Goal: Task Accomplishment & Management: Complete application form

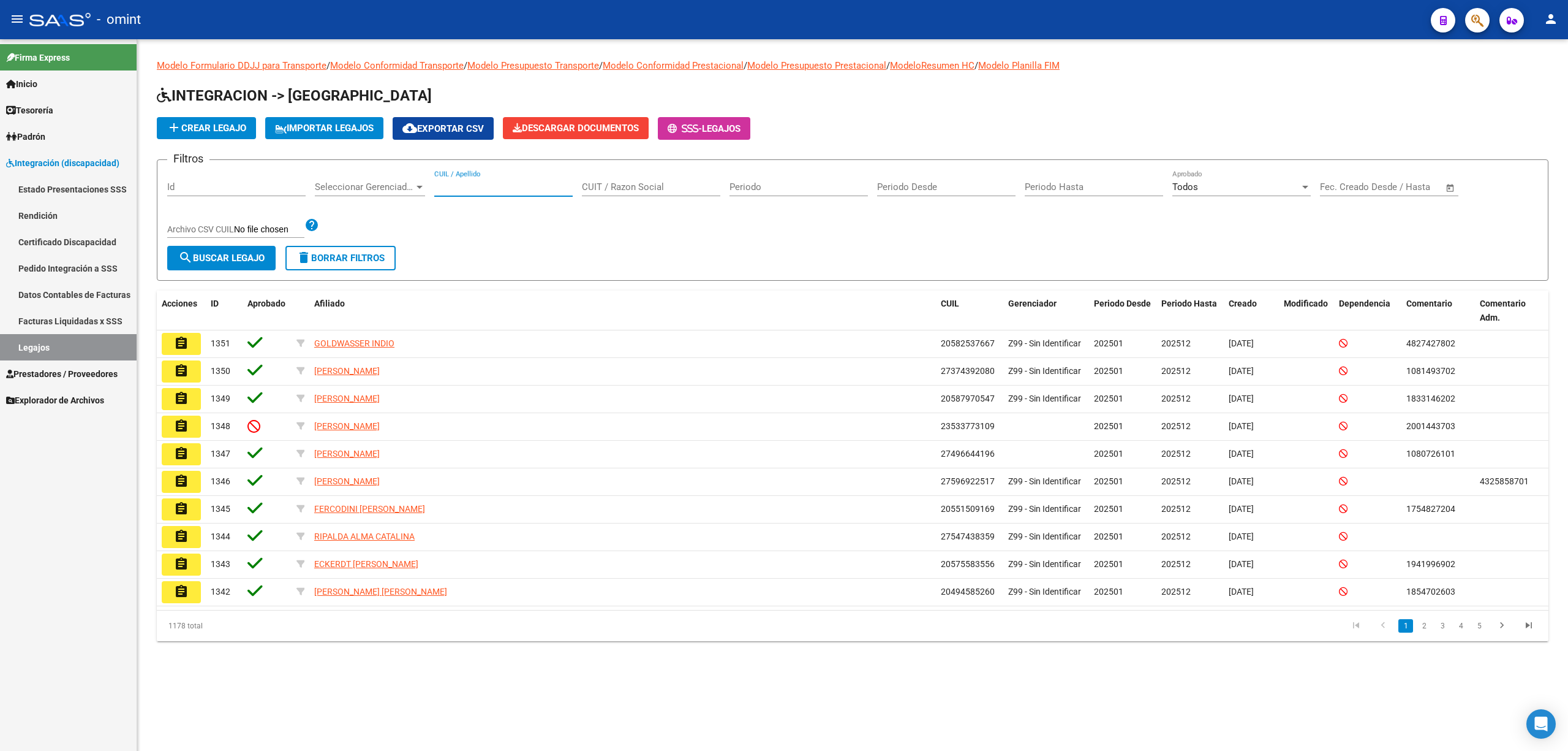
click at [495, 185] on input "CUIL / Apellido" at bounding box center [503, 186] width 138 height 11
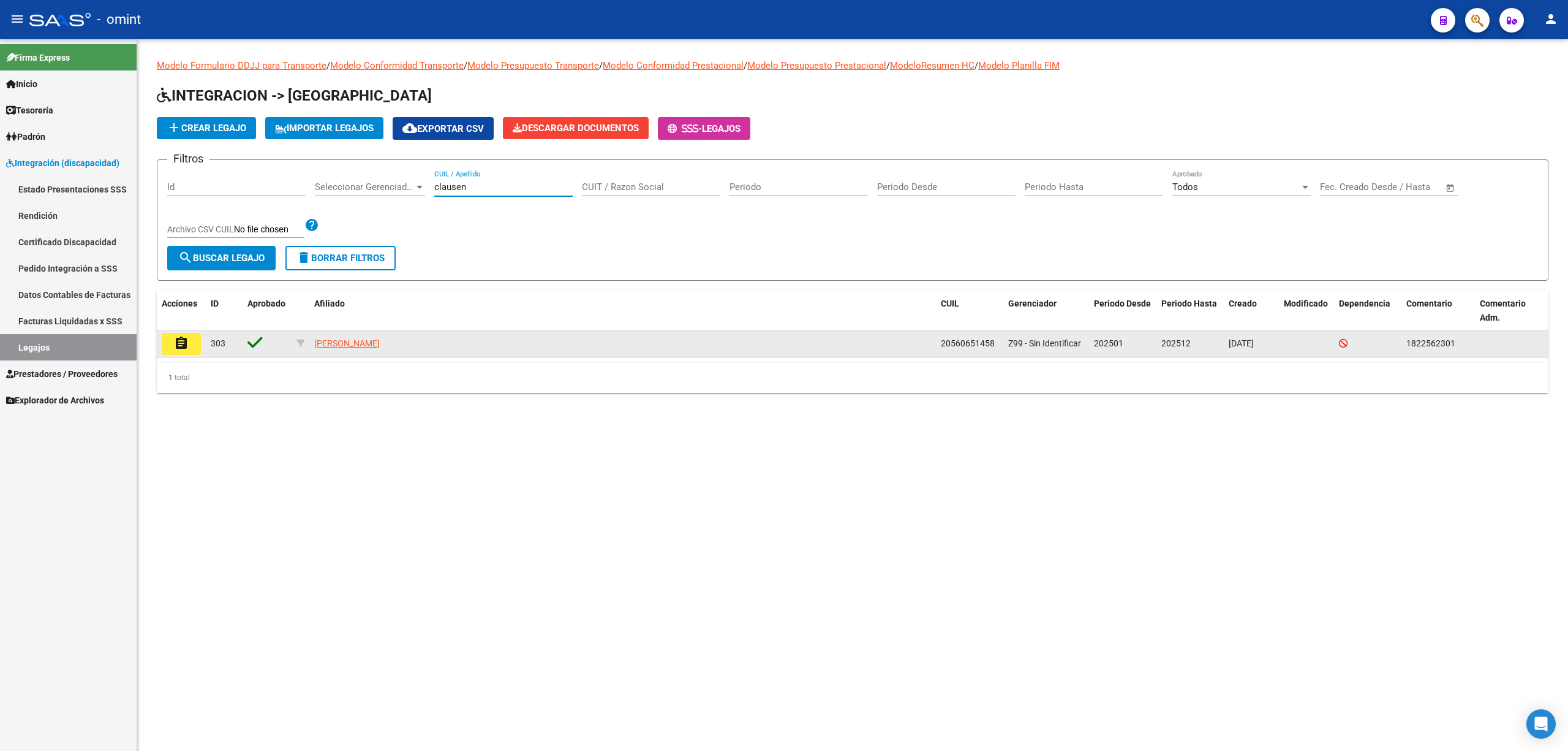
type input "clausen"
click at [186, 344] on mat-icon "assignment" at bounding box center [181, 343] width 15 height 15
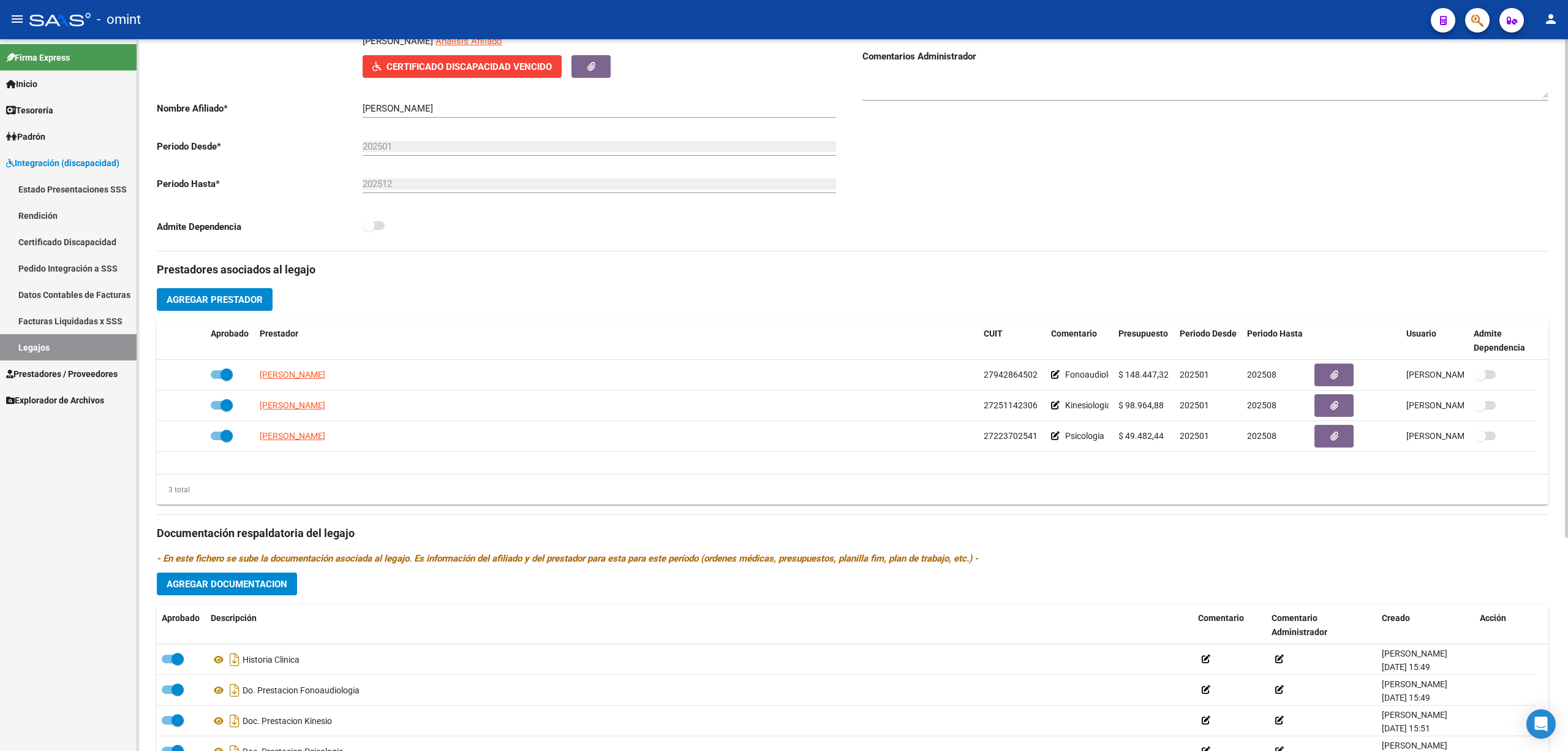
scroll to position [245, 0]
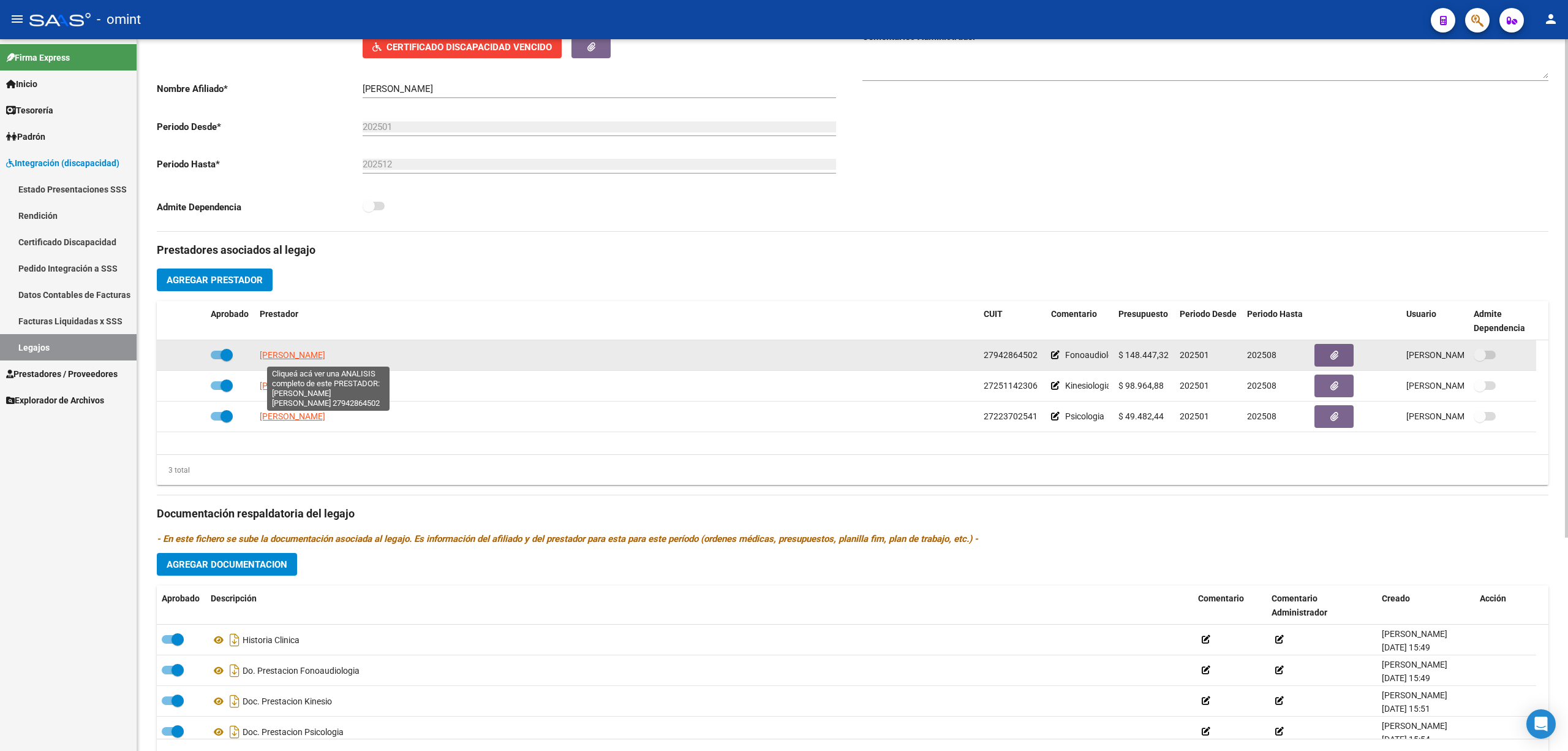
click at [322, 358] on span "[PERSON_NAME]" at bounding box center [293, 355] width 66 height 10
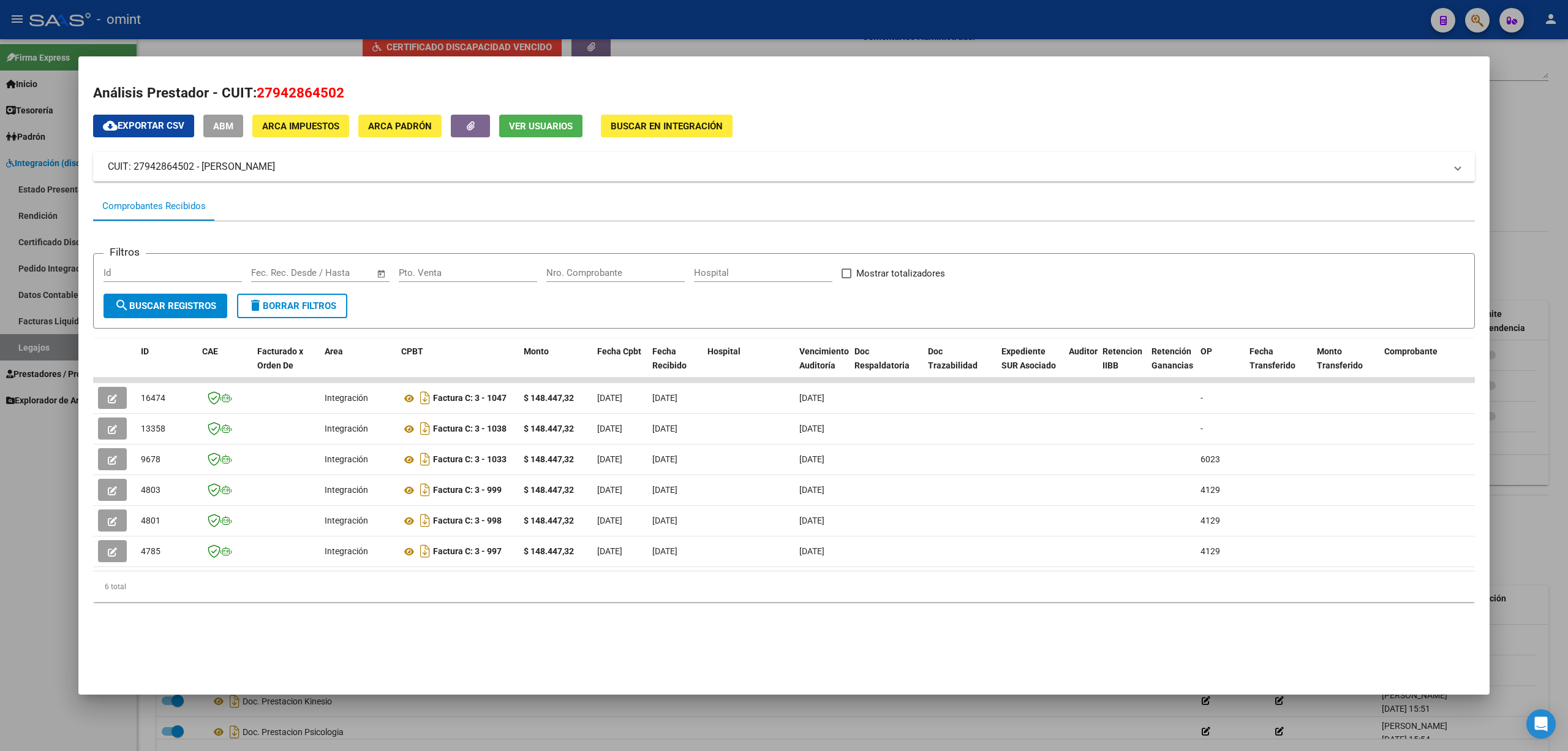
click at [662, 28] on div at bounding box center [784, 375] width 1568 height 751
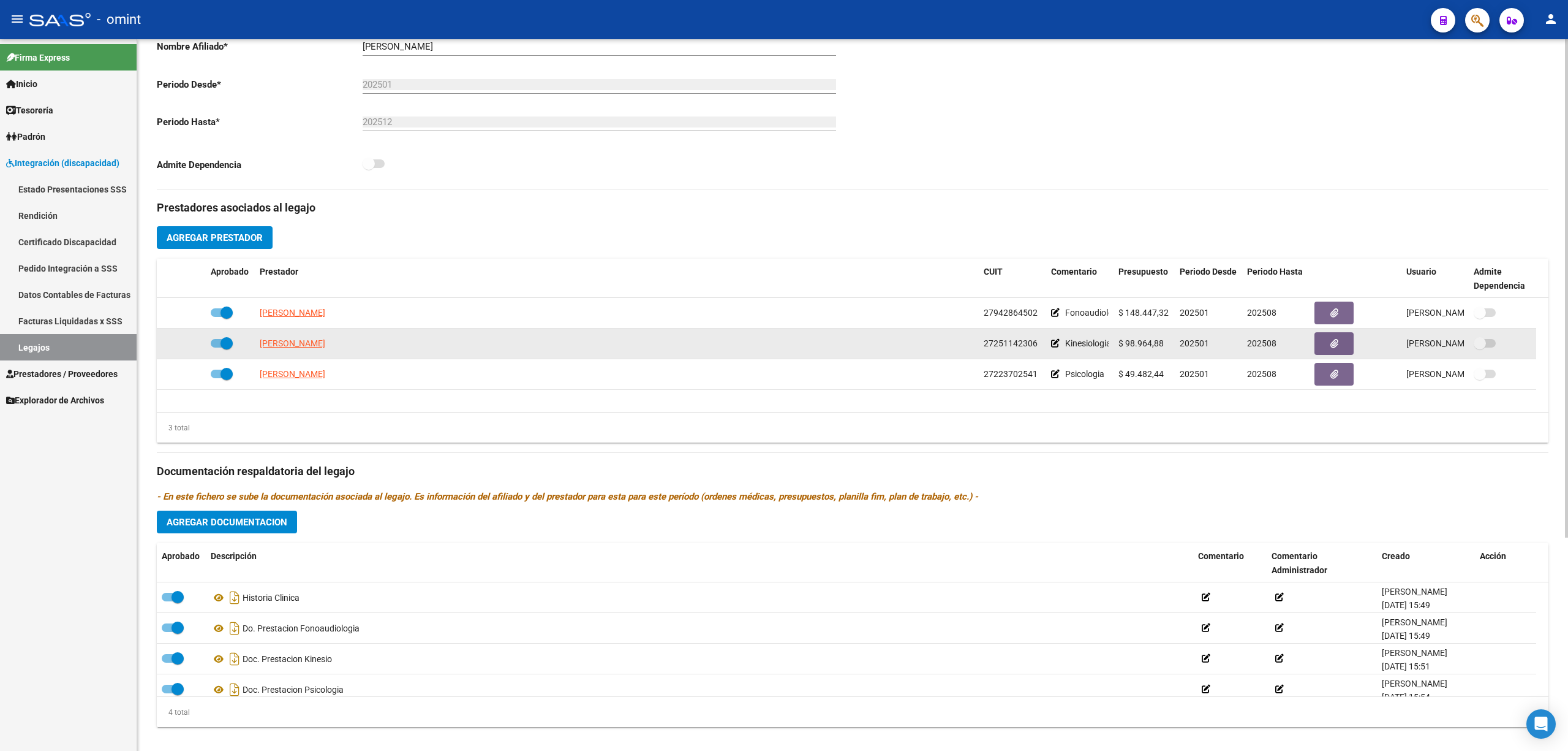
scroll to position [304, 0]
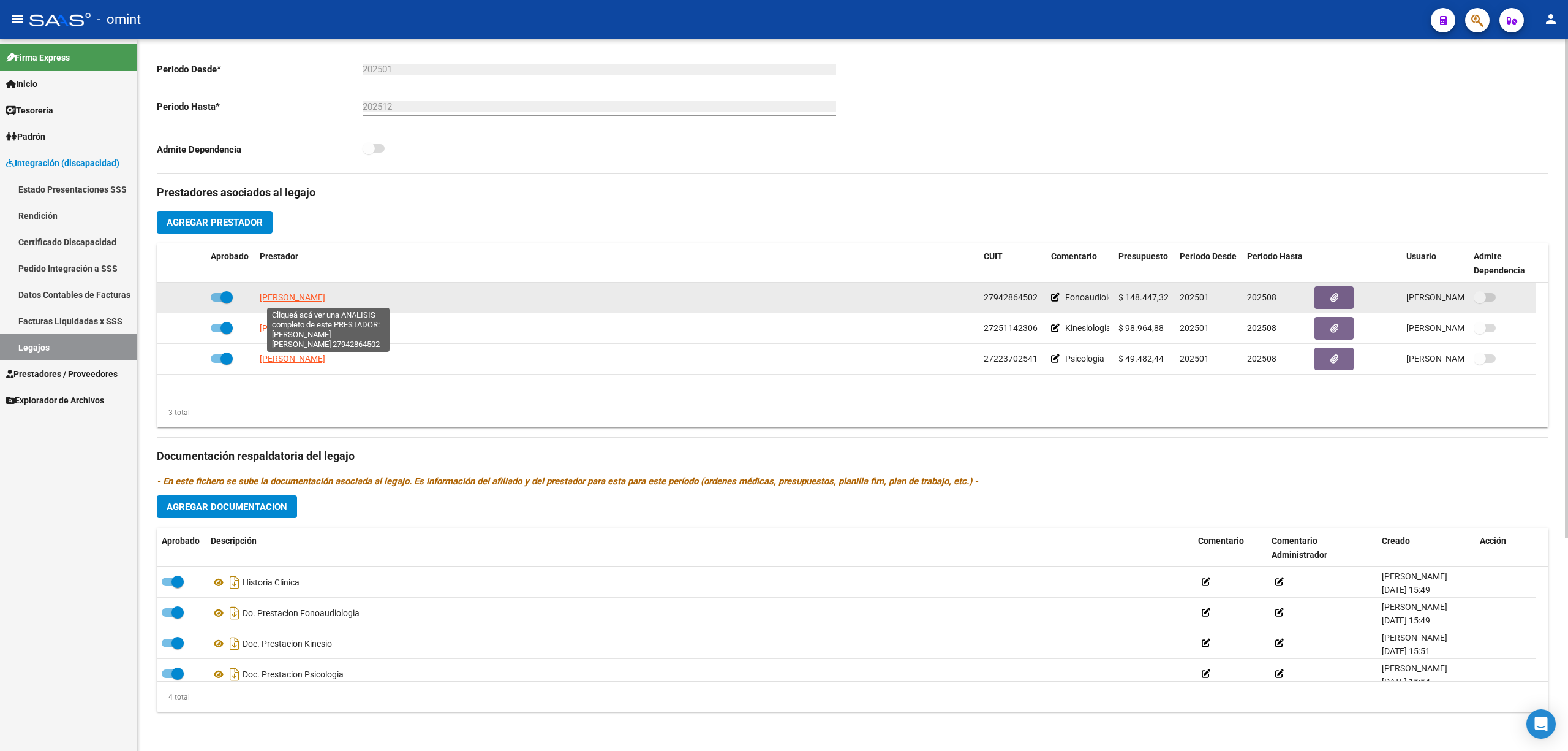
click at [325, 298] on span "[PERSON_NAME]" at bounding box center [293, 297] width 66 height 10
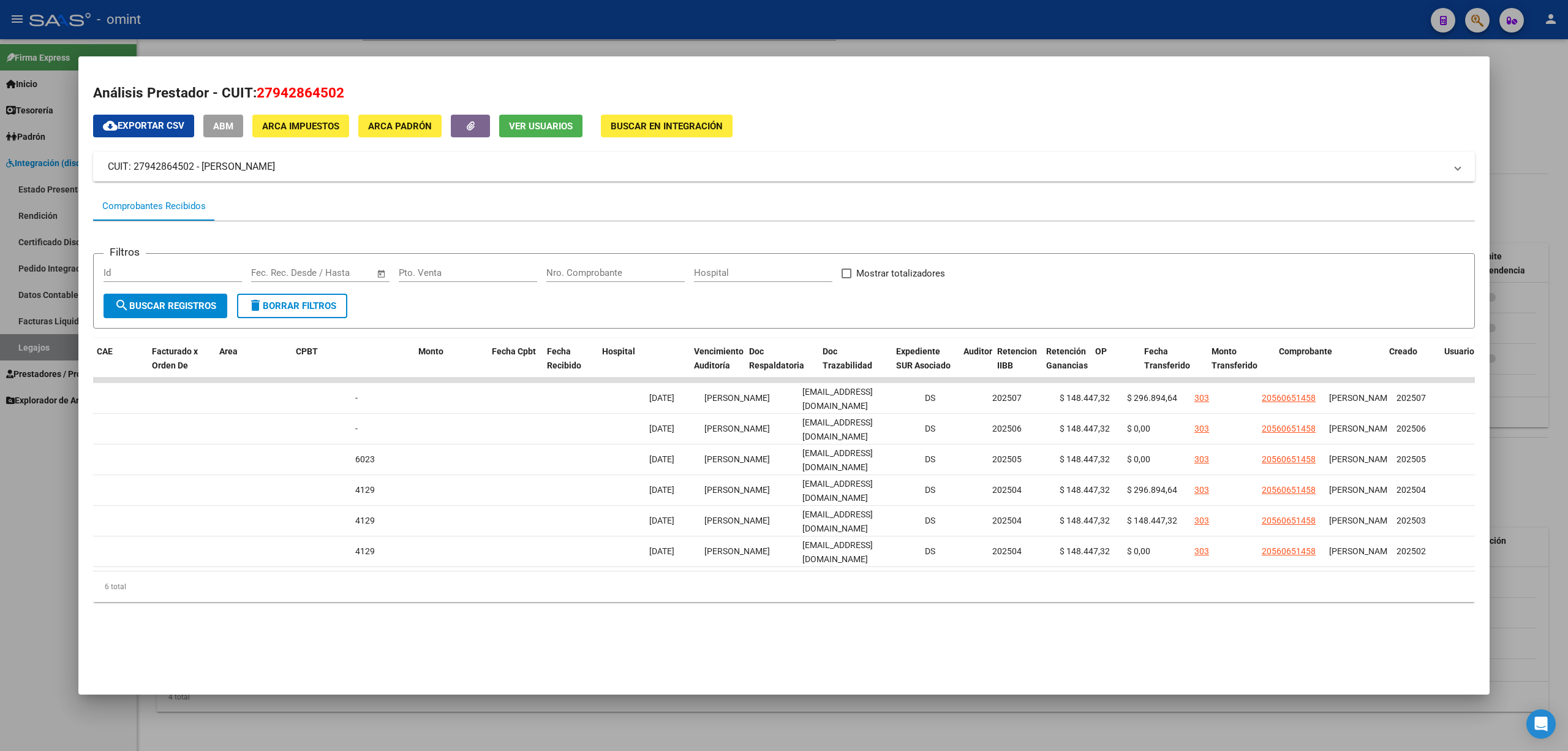
scroll to position [0, 0]
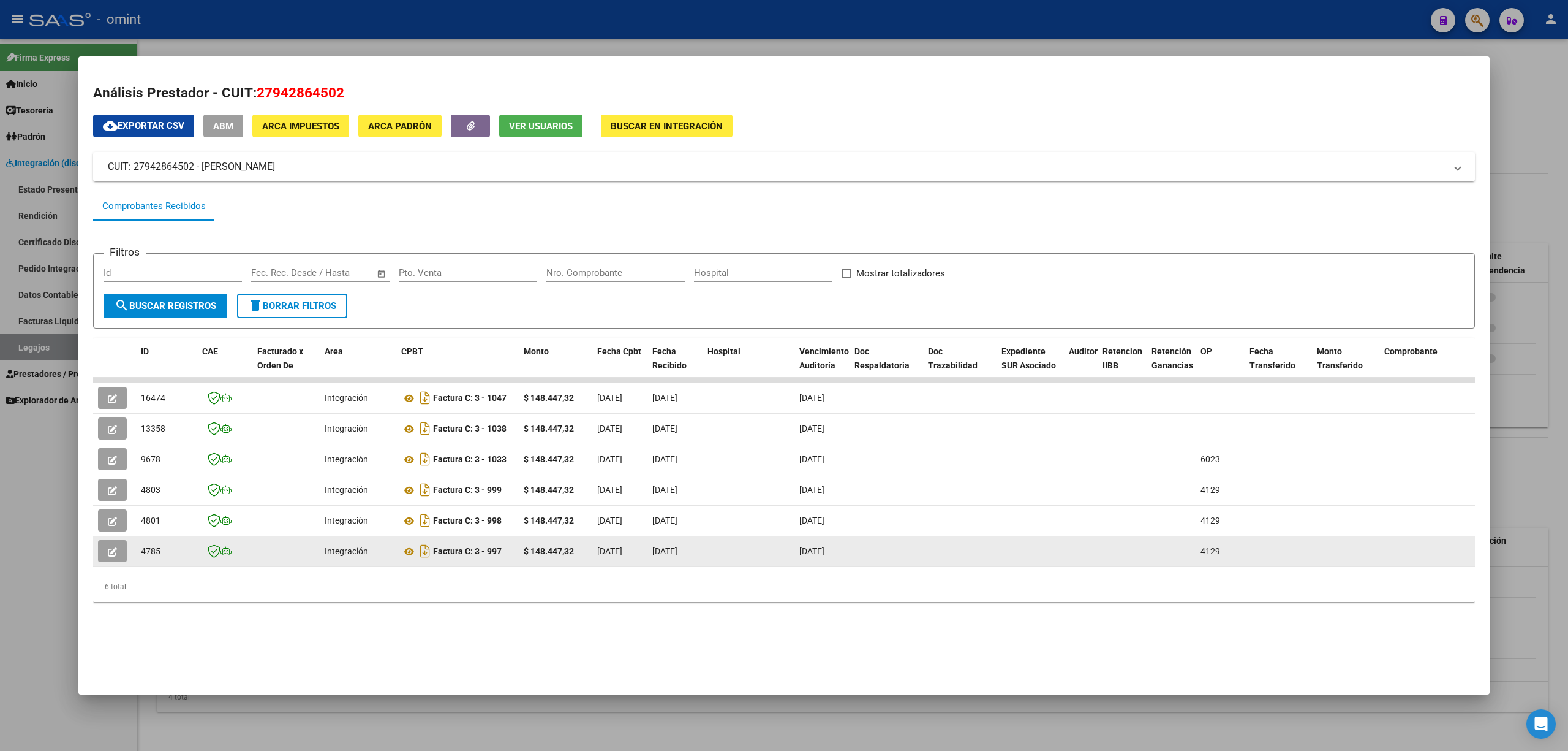
click at [101, 554] on button "button" at bounding box center [112, 551] width 29 height 22
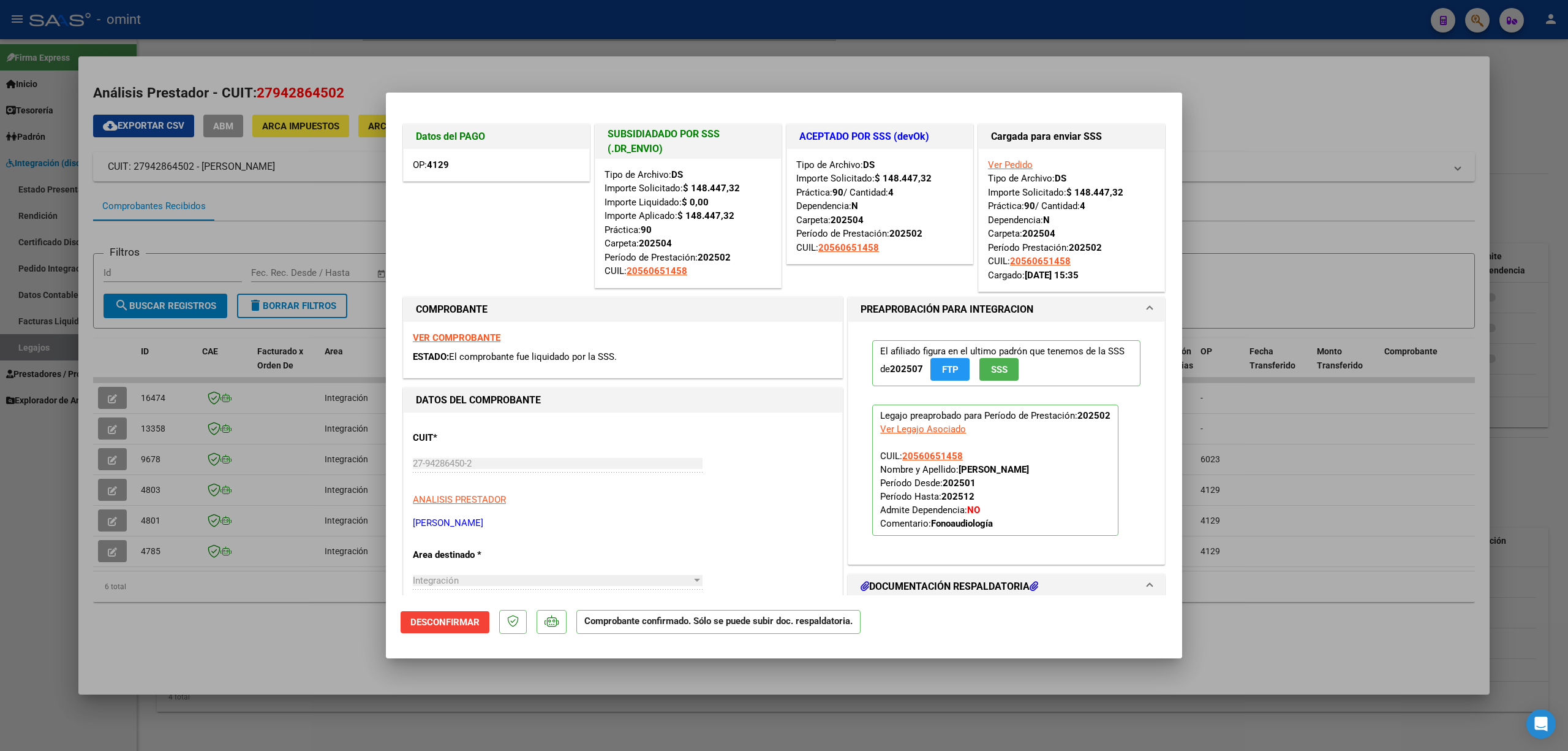
click at [575, 69] on div at bounding box center [784, 375] width 1568 height 751
type input "$ 0,00"
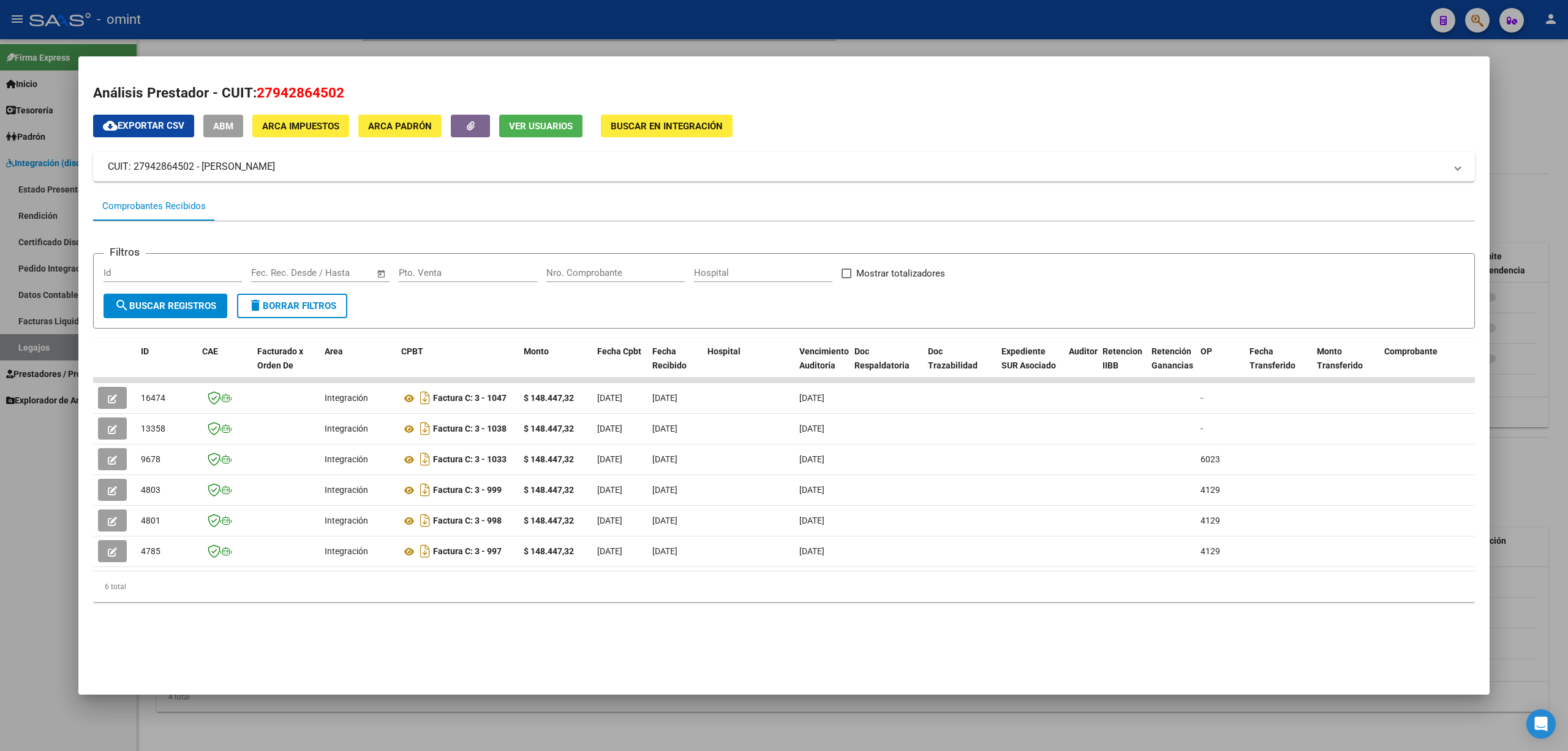
click at [459, 34] on div at bounding box center [784, 375] width 1568 height 751
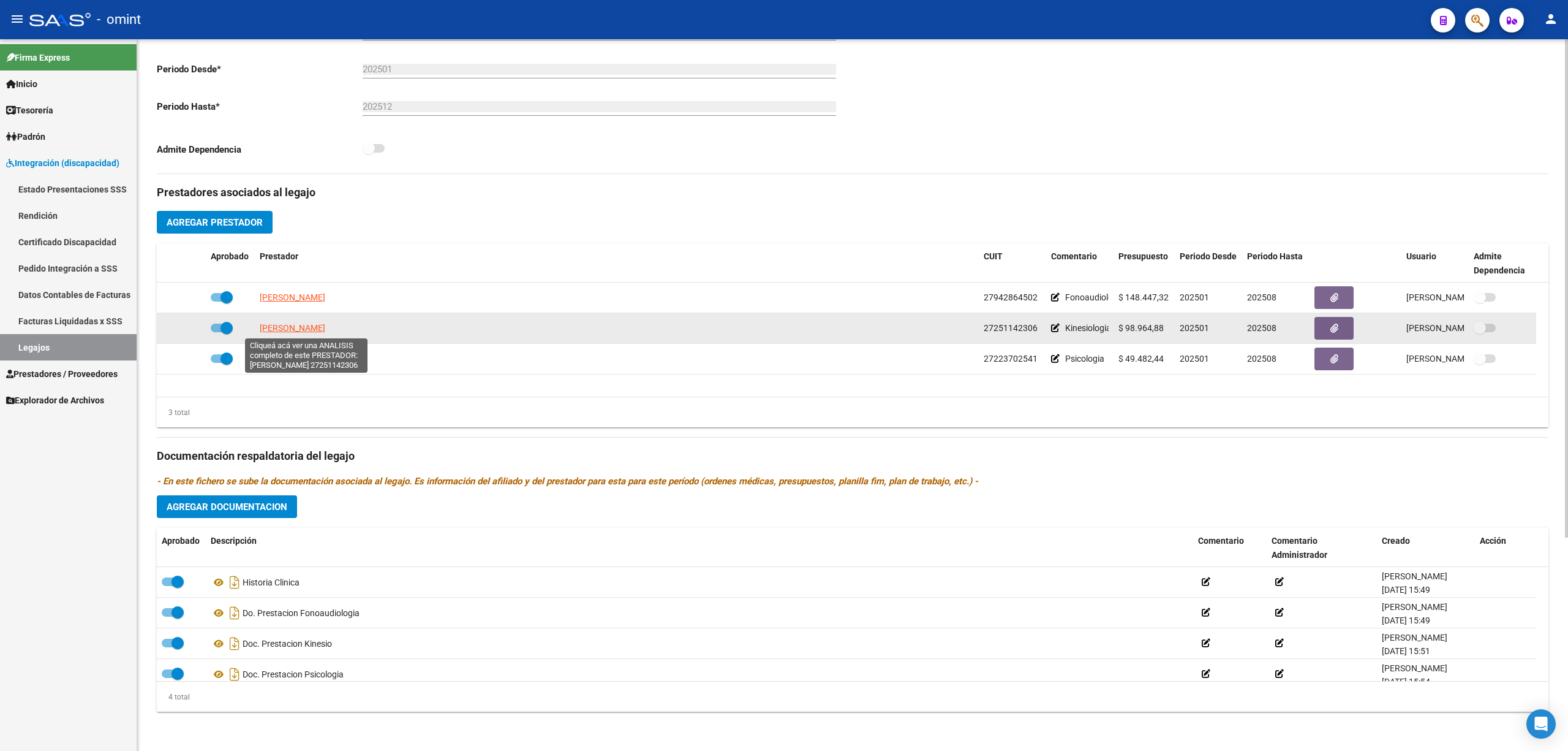
click at [294, 328] on span "[PERSON_NAME]" at bounding box center [293, 328] width 66 height 10
type textarea "27251142306"
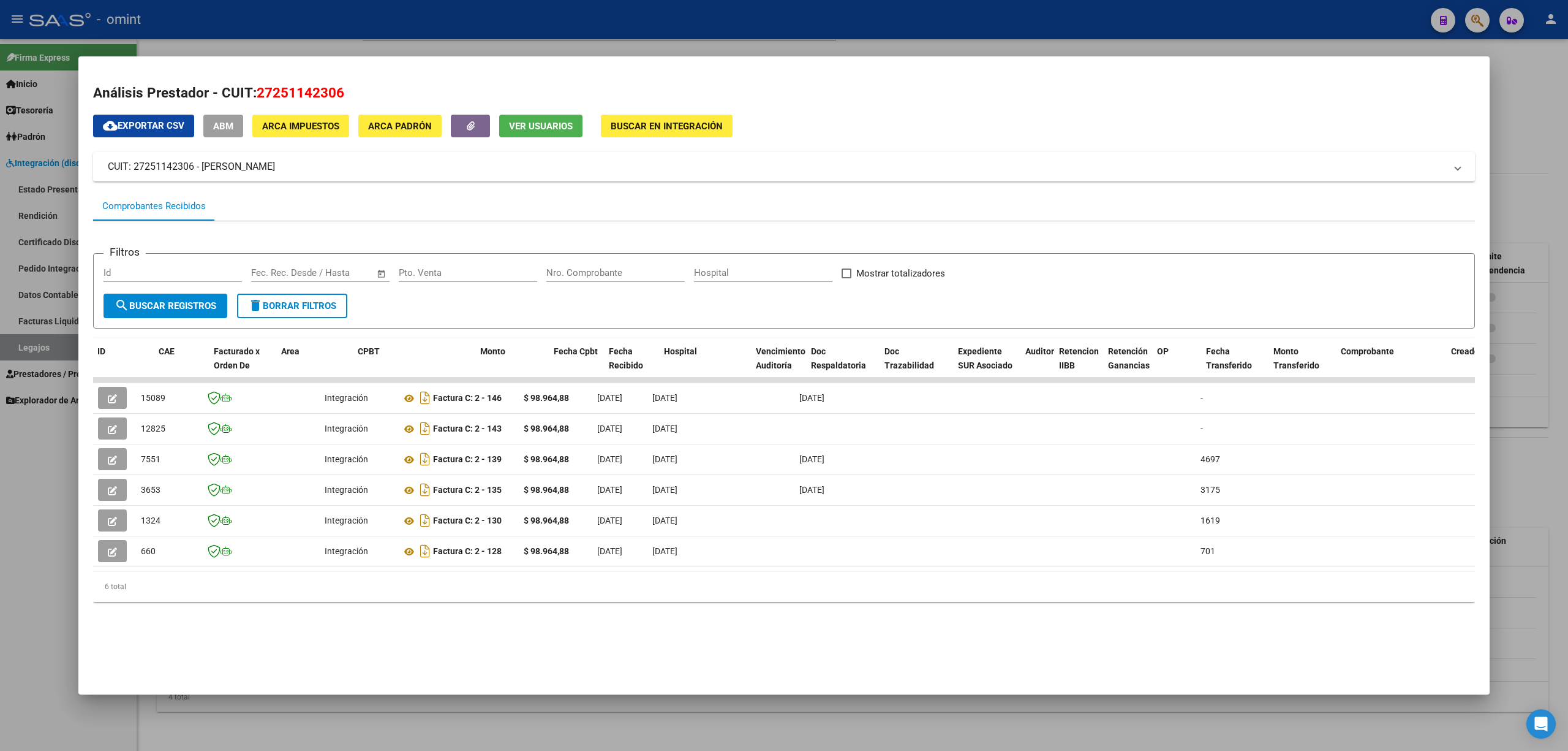
scroll to position [0, 1264]
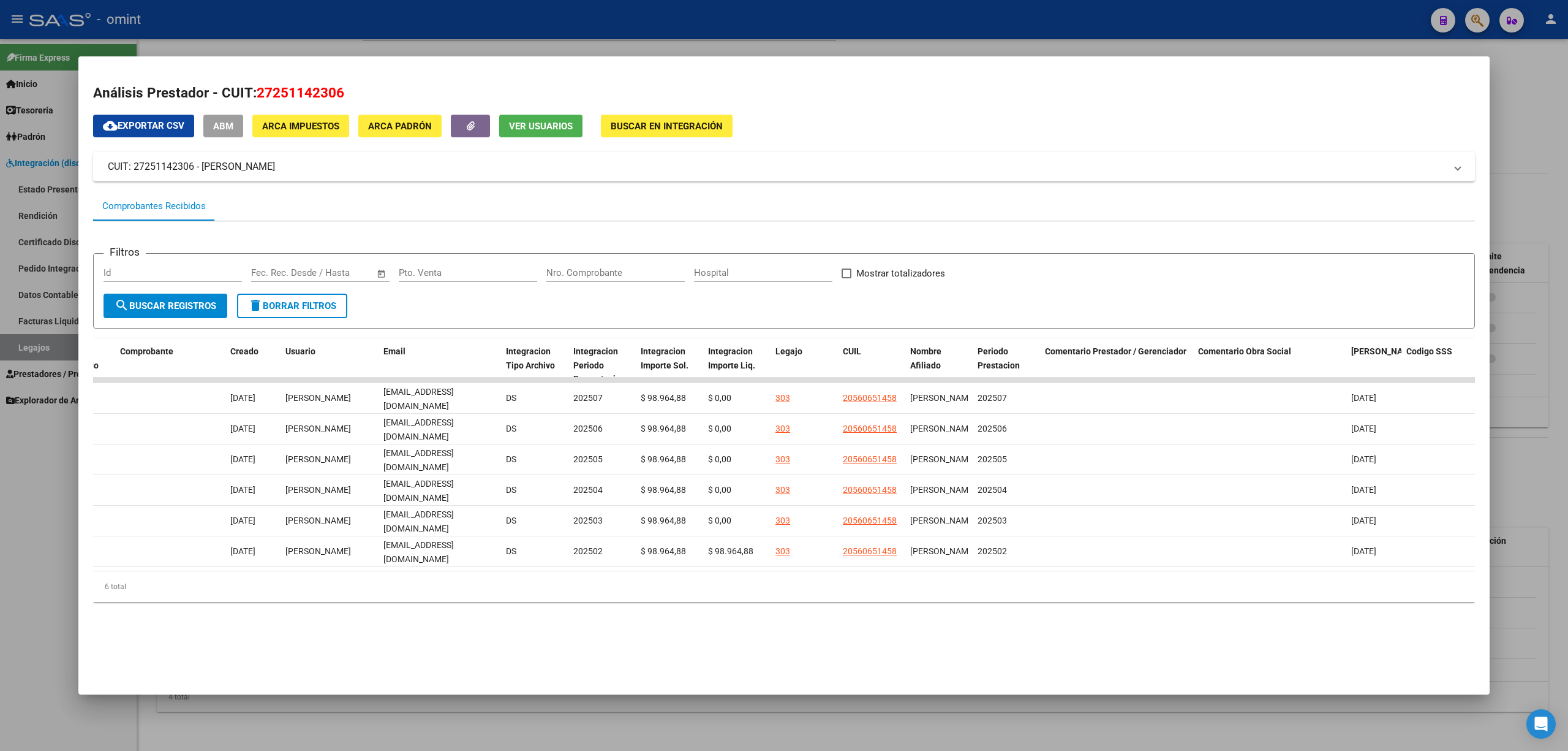
click at [569, 28] on div at bounding box center [784, 375] width 1568 height 751
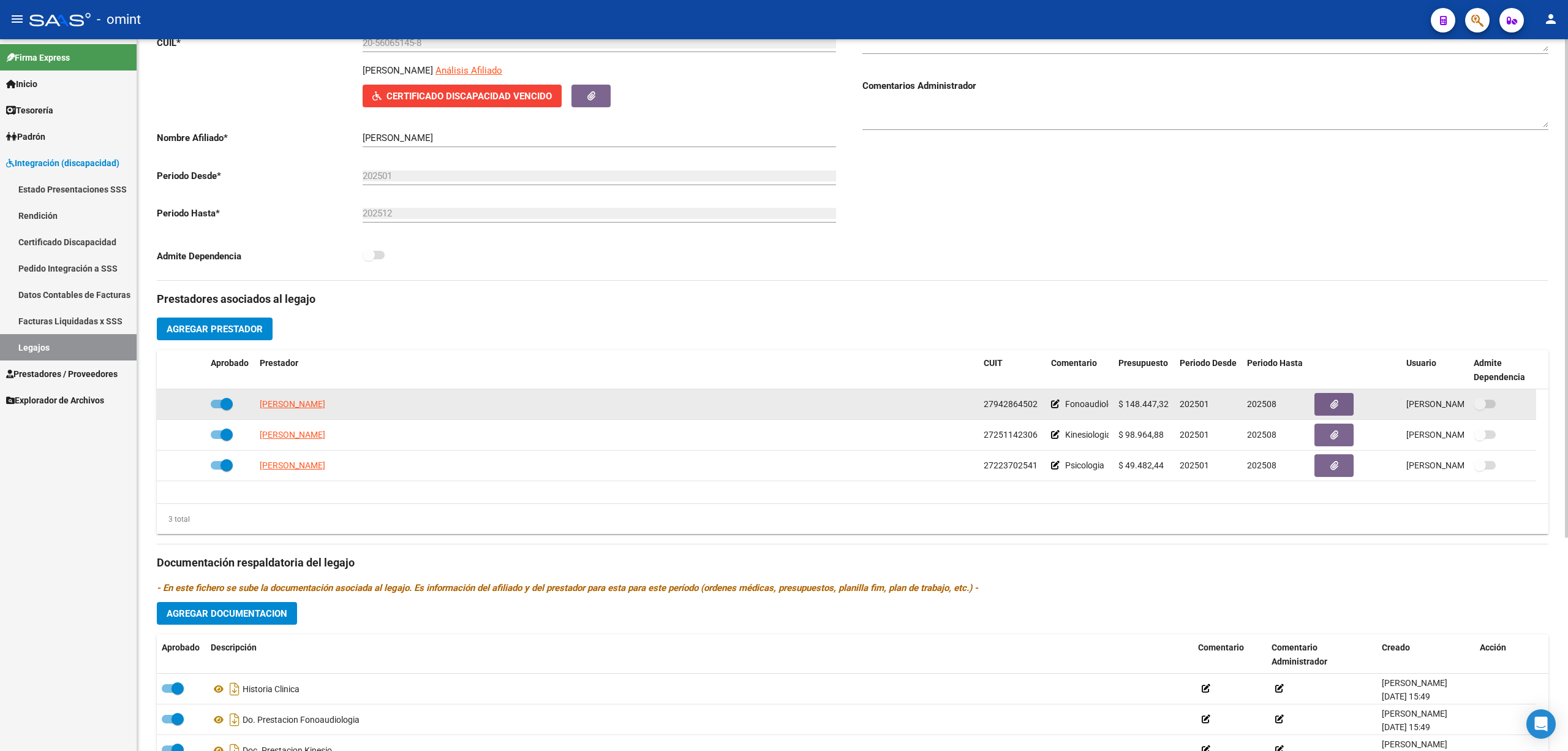
scroll to position [0, 0]
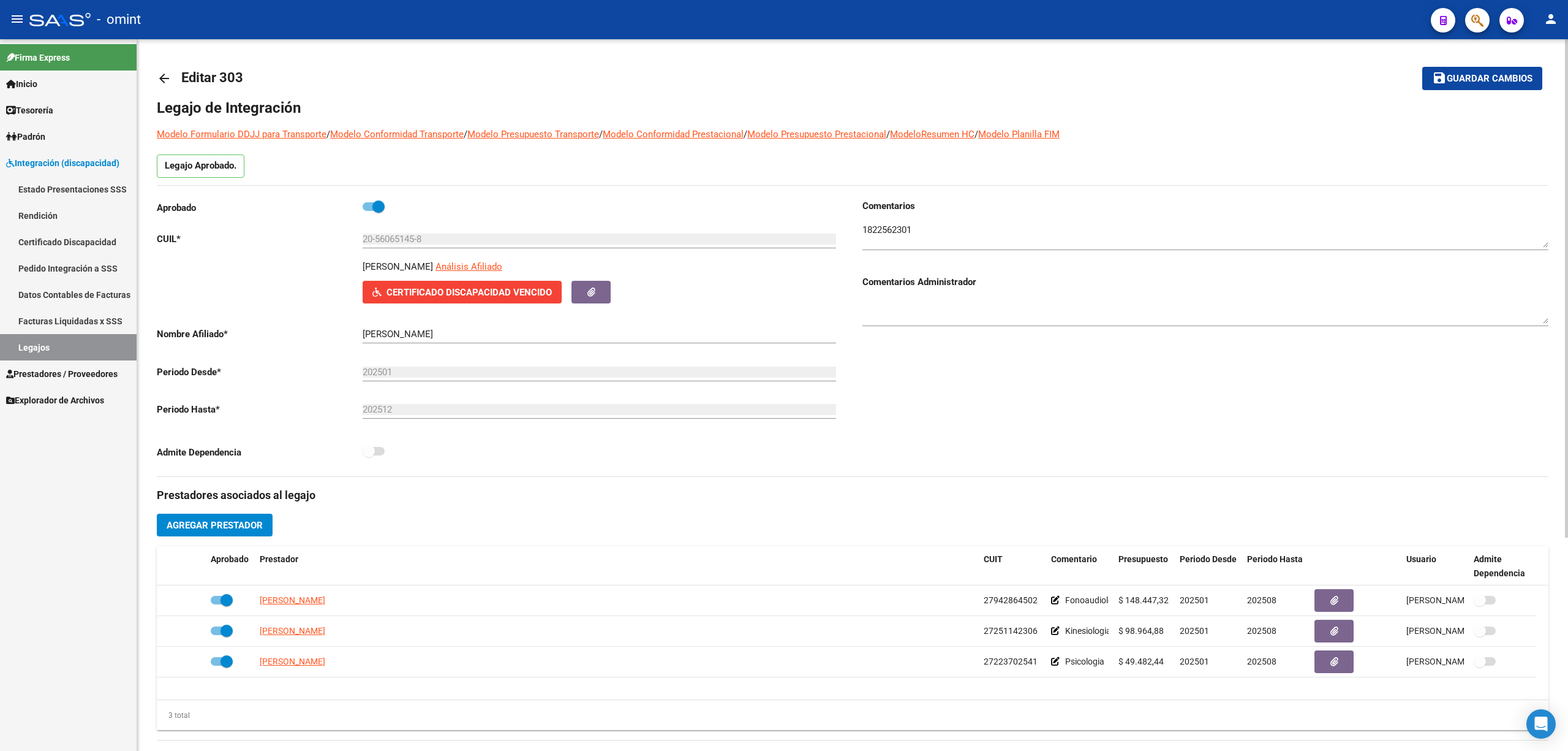
click at [163, 81] on mat-icon "arrow_back" at bounding box center [164, 78] width 15 height 15
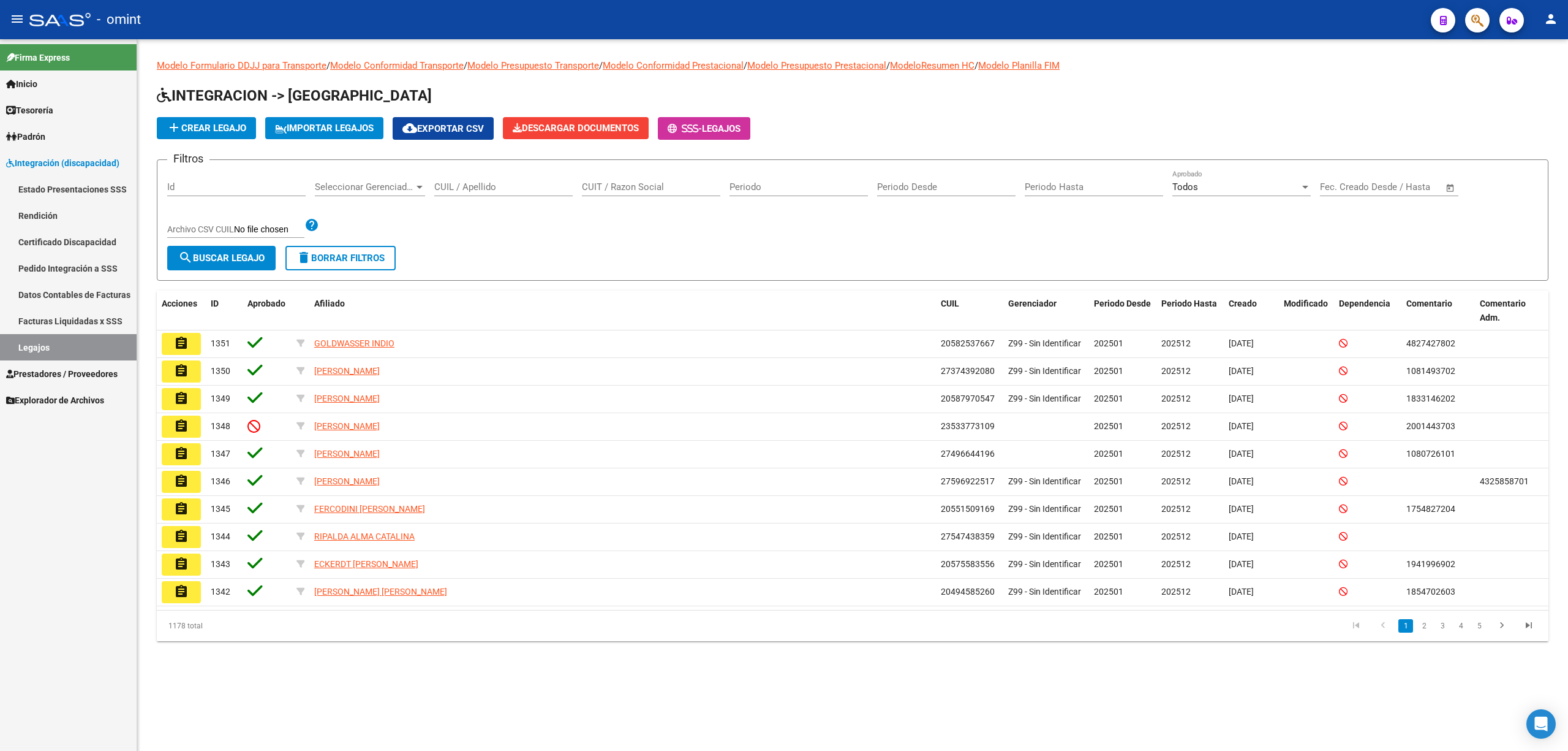
click at [38, 346] on link "Legajos" at bounding box center [68, 347] width 137 height 26
